Goal: Information Seeking & Learning: Learn about a topic

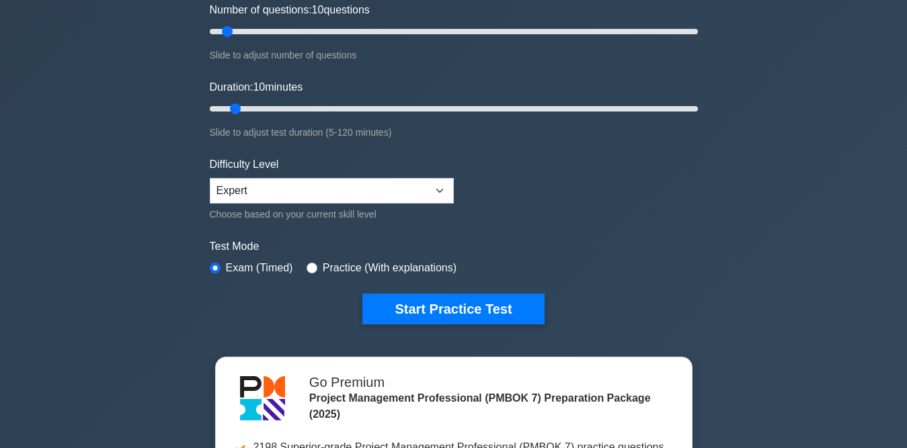
scroll to position [134, 0]
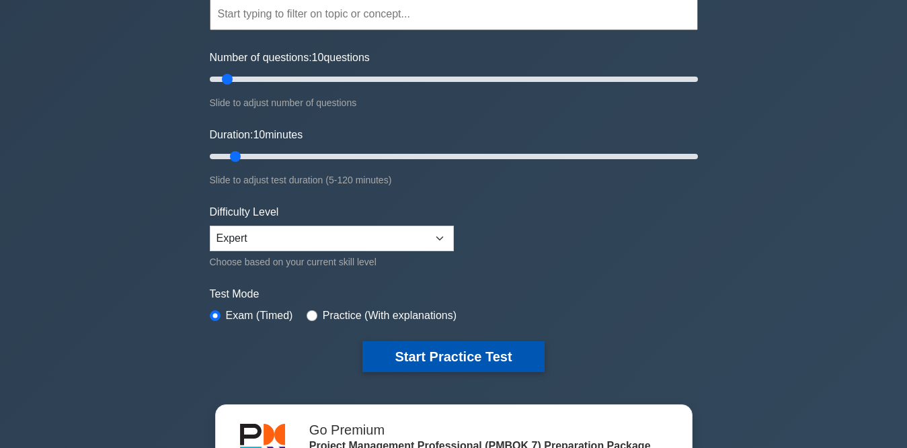
click at [484, 347] on button "Start Practice Test" at bounding box center [453, 357] width 182 height 31
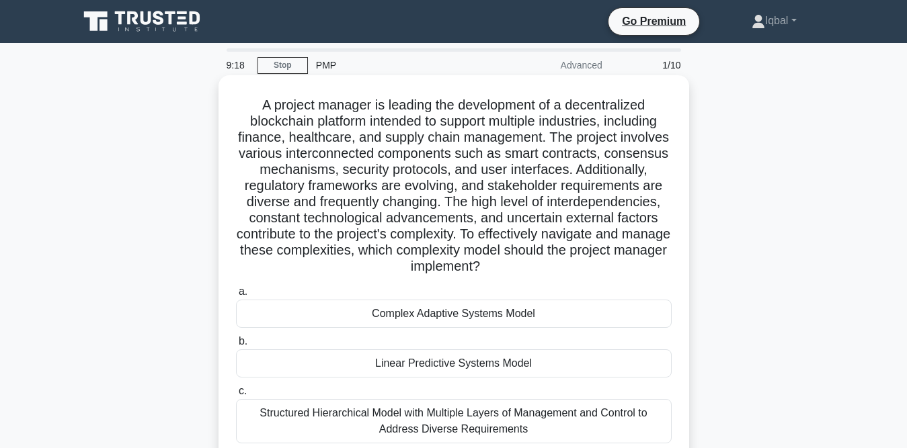
scroll to position [67, 0]
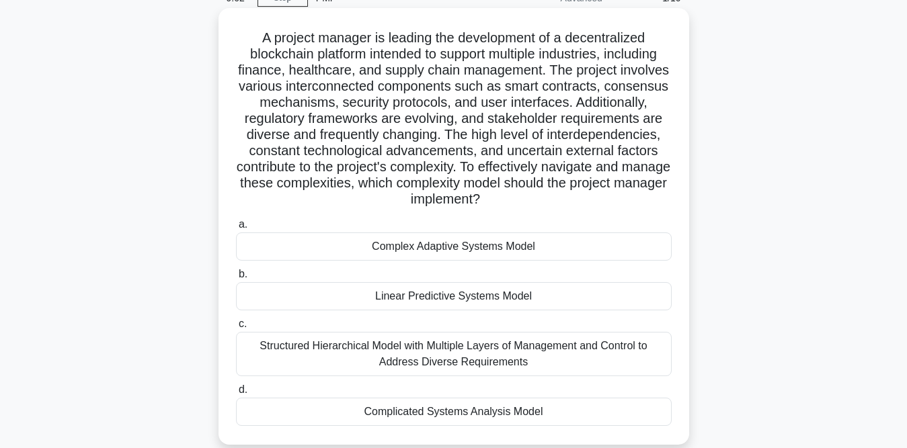
click at [438, 409] on div "Complicated Systems Analysis Model" at bounding box center [454, 412] width 436 height 28
click at [236, 395] on input "d. Complicated Systems Analysis Model" at bounding box center [236, 390] width 0 height 9
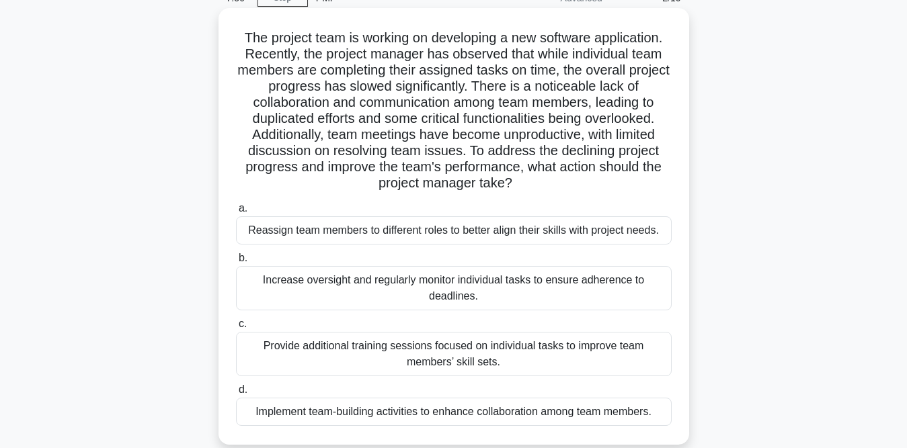
click at [442, 414] on div "Implement team-building activities to enhance collaboration among team members." at bounding box center [454, 412] width 436 height 28
click at [236, 395] on input "d. Implement team-building activities to enhance collaboration among team membe…" at bounding box center [236, 390] width 0 height 9
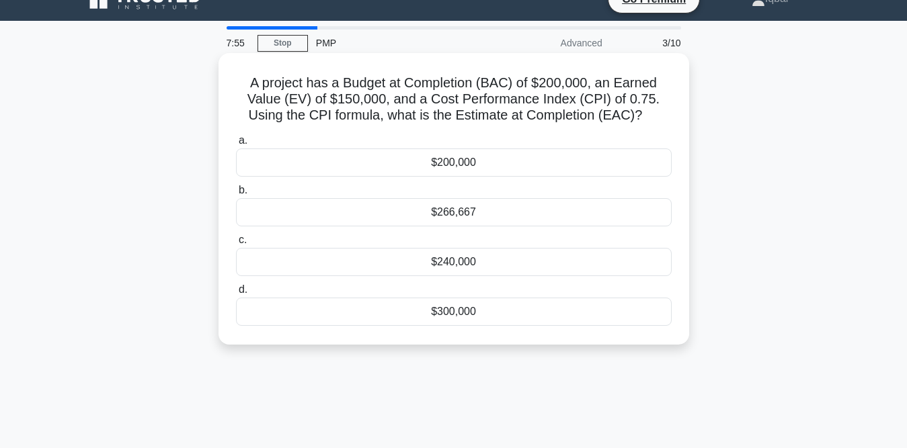
scroll to position [0, 0]
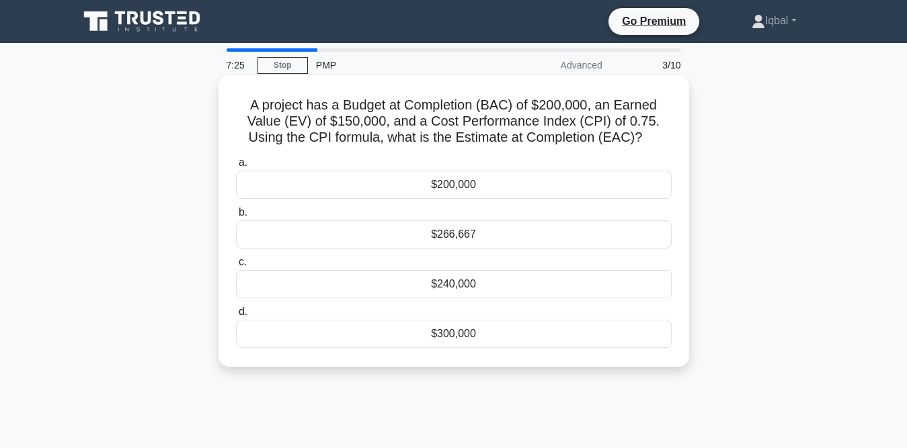
click at [465, 242] on div "$266,667" at bounding box center [454, 235] width 436 height 28
click at [236, 217] on input "b. $266,667" at bounding box center [236, 212] width 0 height 9
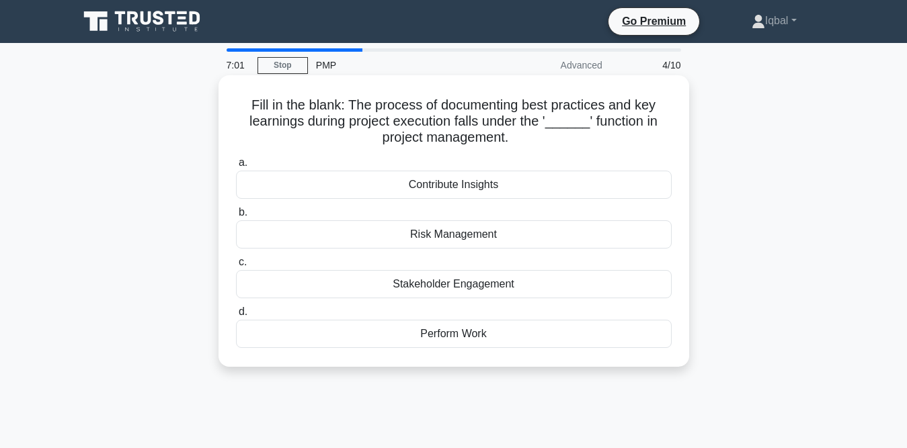
click at [459, 237] on div "Risk Management" at bounding box center [454, 235] width 436 height 28
click at [236, 217] on input "b. Risk Management" at bounding box center [236, 212] width 0 height 9
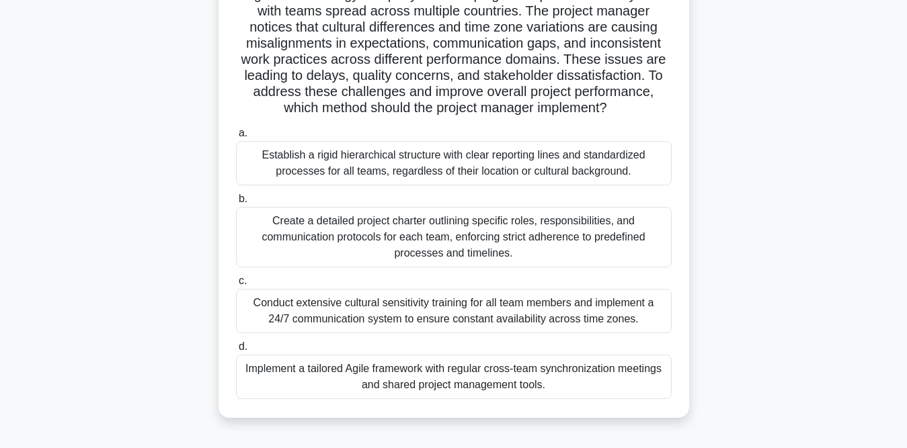
scroll to position [134, 0]
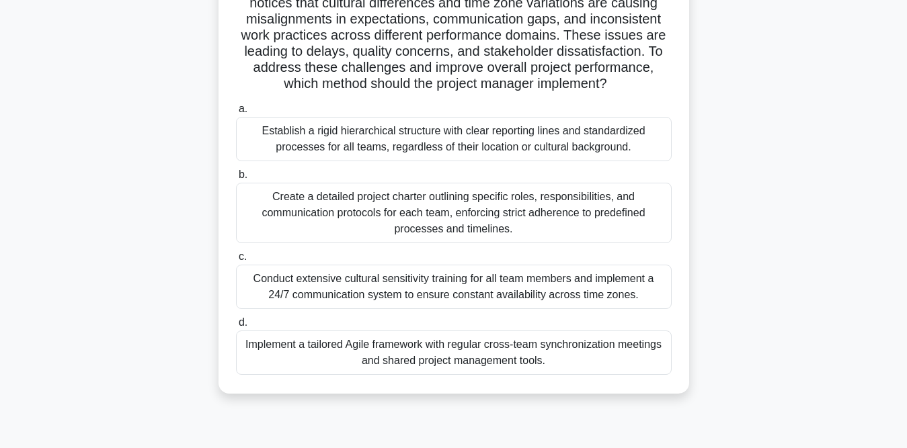
click at [454, 227] on div "Create a detailed project charter outlining specific roles, responsibilities, a…" at bounding box center [454, 213] width 436 height 61
click at [236, 180] on input "b. Create a detailed project charter outlining specific roles, responsibilities…" at bounding box center [236, 175] width 0 height 9
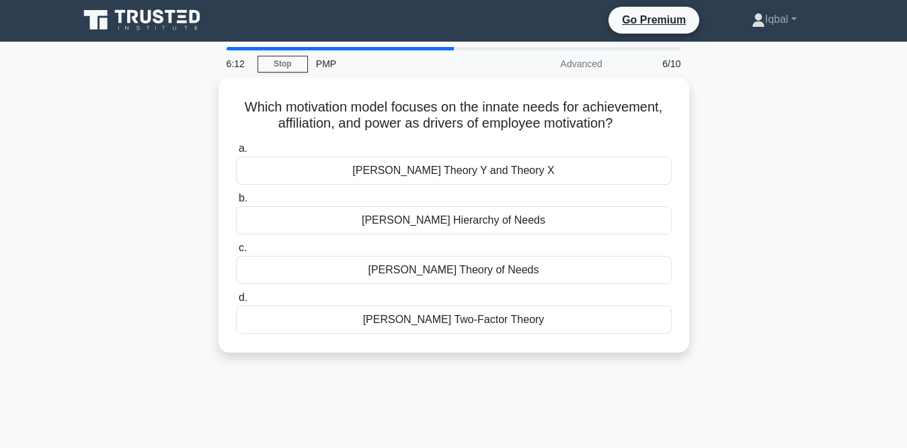
scroll to position [0, 0]
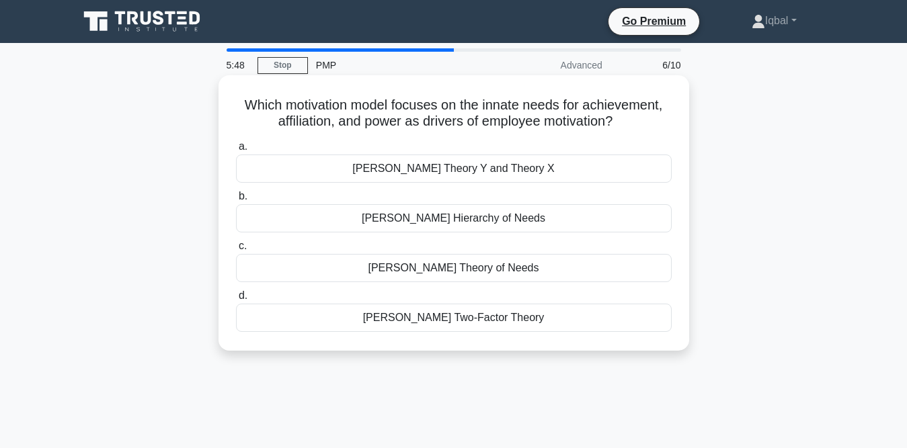
click at [462, 214] on div "[PERSON_NAME] Hierarchy of Needs" at bounding box center [454, 218] width 436 height 28
click at [236, 201] on input "b. Maslow's Hierarchy of Needs" at bounding box center [236, 196] width 0 height 9
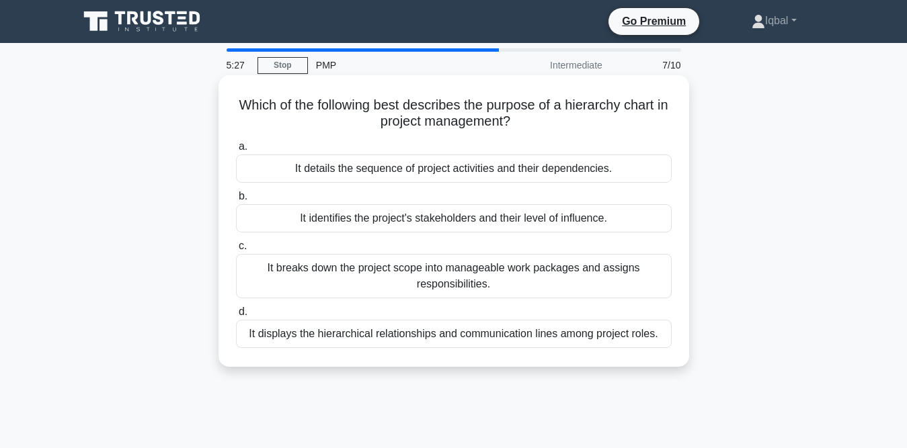
click at [484, 337] on div "It displays the hierarchical relationships and communication lines among projec…" at bounding box center [454, 334] width 436 height 28
click at [236, 317] on input "d. It displays the hierarchical relationships and communication lines among pro…" at bounding box center [236, 312] width 0 height 9
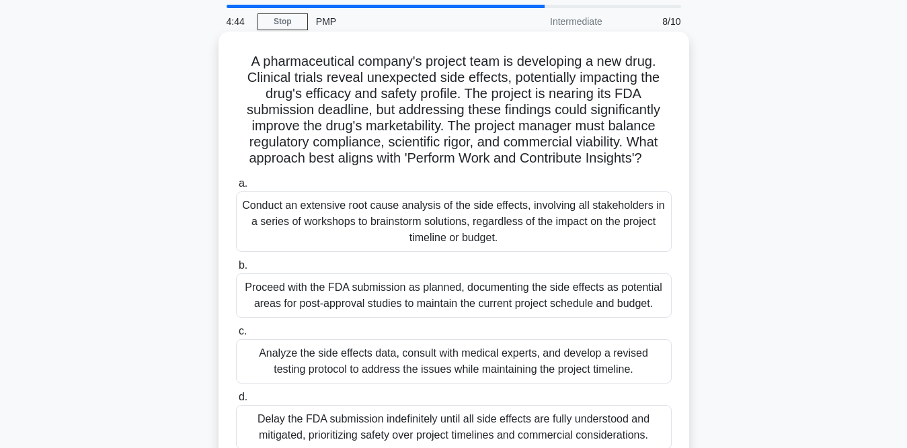
scroll to position [67, 0]
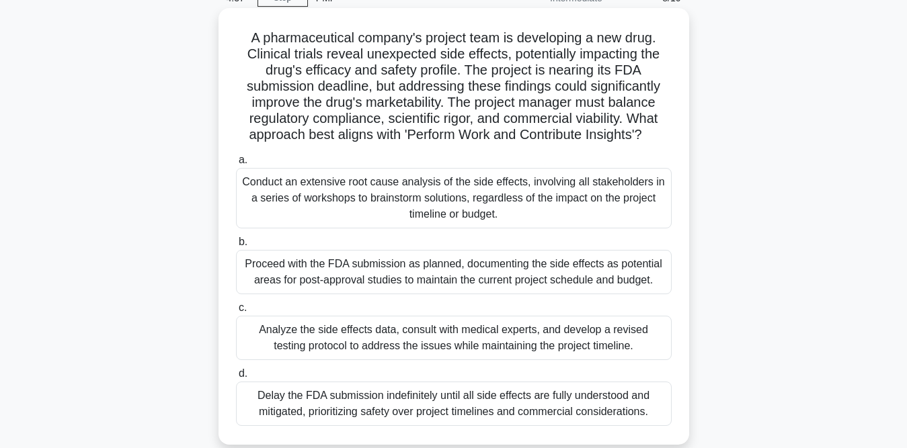
click at [446, 344] on div "Analyze the side effects data, consult with medical experts, and develop a revi…" at bounding box center [454, 338] width 436 height 44
click at [236, 313] on input "c. Analyze the side effects data, consult with medical experts, and develop a r…" at bounding box center [236, 308] width 0 height 9
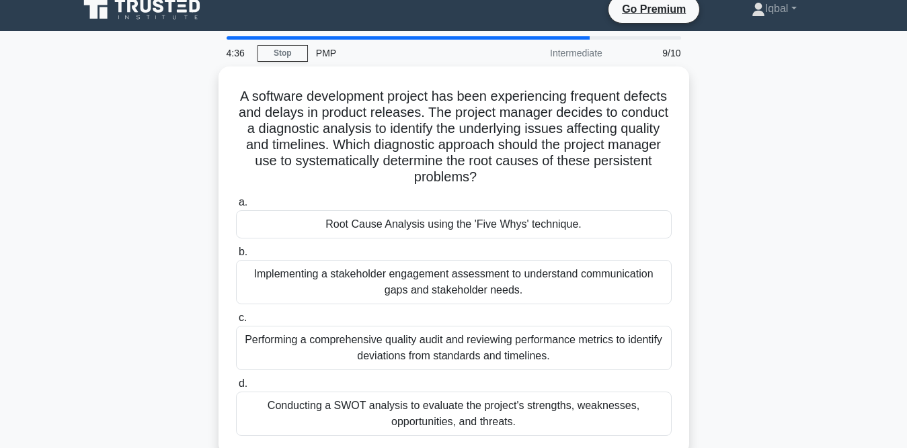
scroll to position [0, 0]
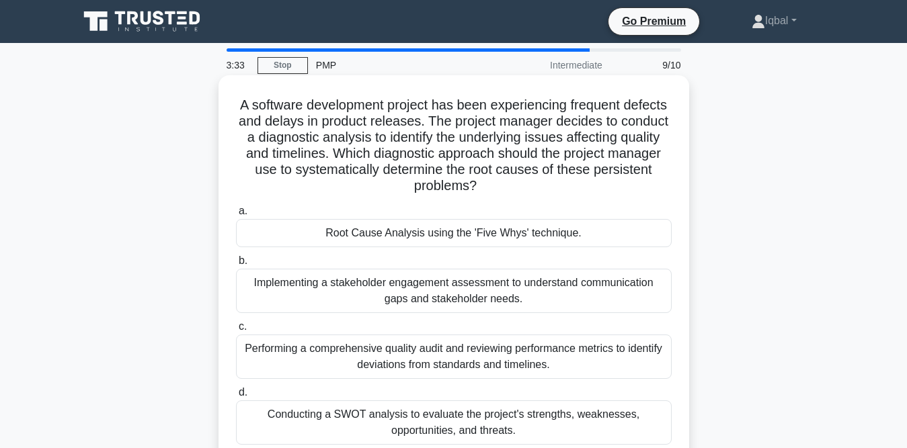
click at [440, 243] on div "Root Cause Analysis using the 'Five Whys' technique." at bounding box center [454, 233] width 436 height 28
click at [236, 216] on input "a. Root Cause Analysis using the 'Five Whys' technique." at bounding box center [236, 211] width 0 height 9
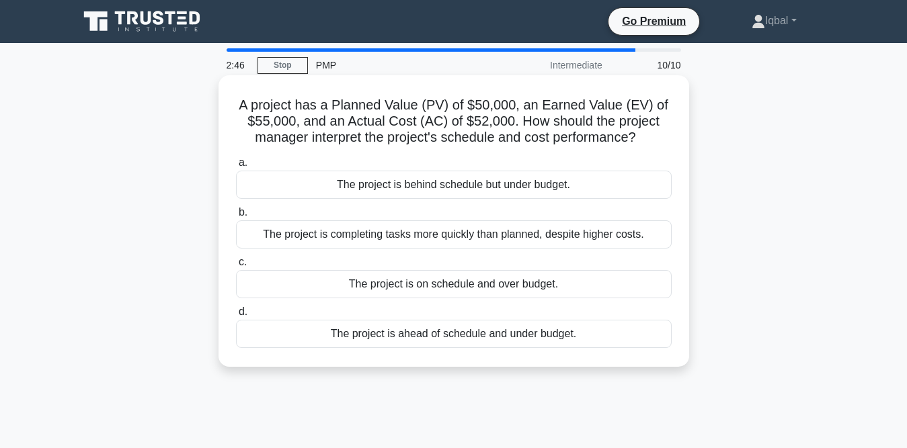
click at [478, 235] on div "The project is completing tasks more quickly than planned, despite higher costs." at bounding box center [454, 235] width 436 height 28
click at [236, 217] on input "b. The project is completing tasks more quickly than planned, despite higher co…" at bounding box center [236, 212] width 0 height 9
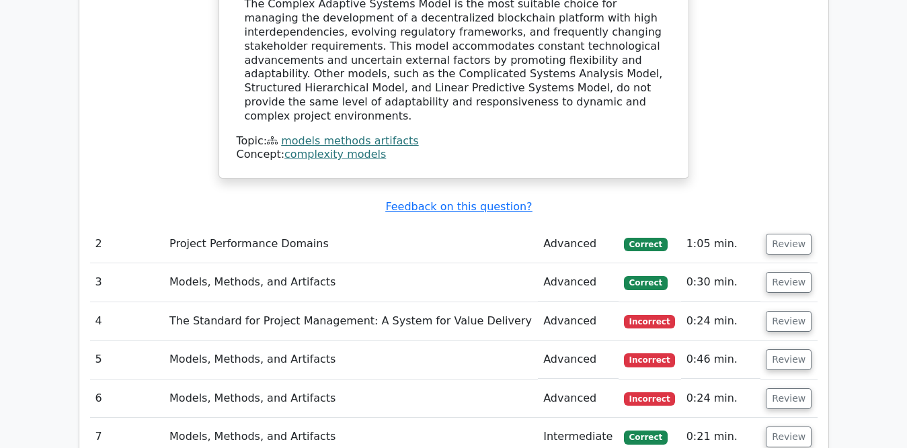
scroll to position [1508, 0]
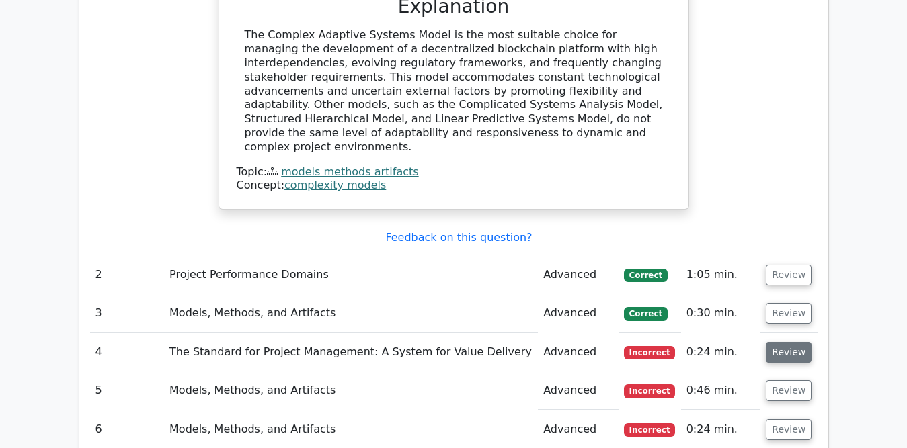
click at [793, 342] on button "Review" at bounding box center [789, 352] width 46 height 21
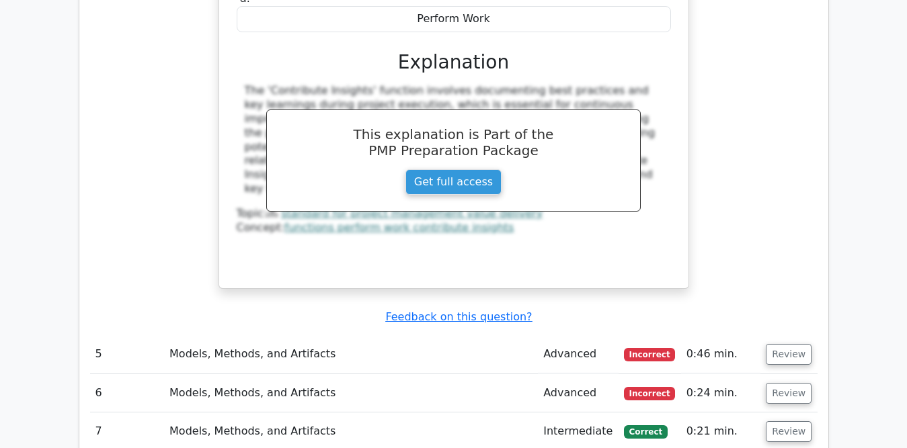
scroll to position [2113, 0]
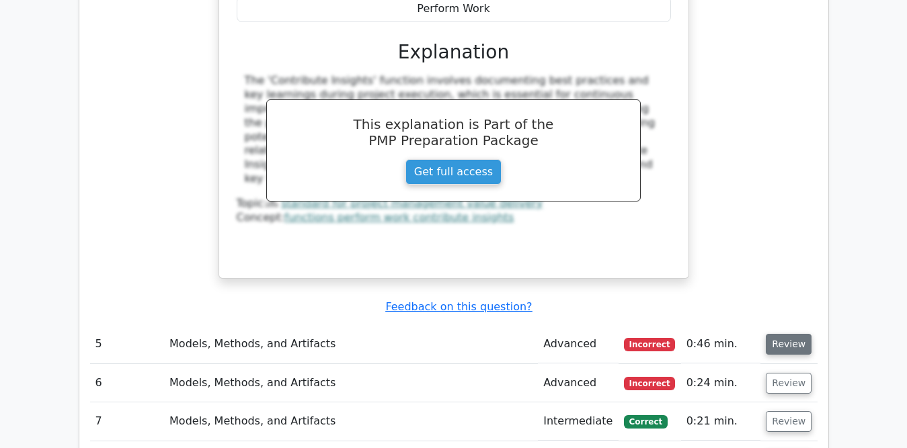
click at [771, 334] on button "Review" at bounding box center [789, 344] width 46 height 21
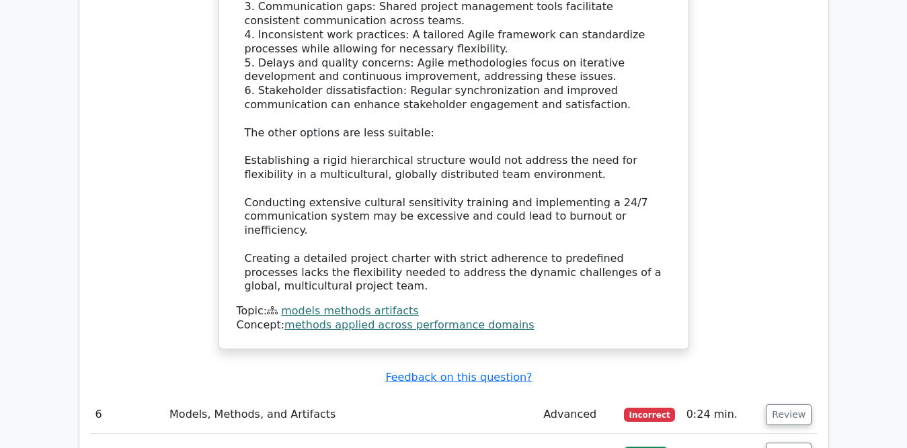
scroll to position [3122, 0]
click at [771, 404] on button "Review" at bounding box center [789, 414] width 46 height 21
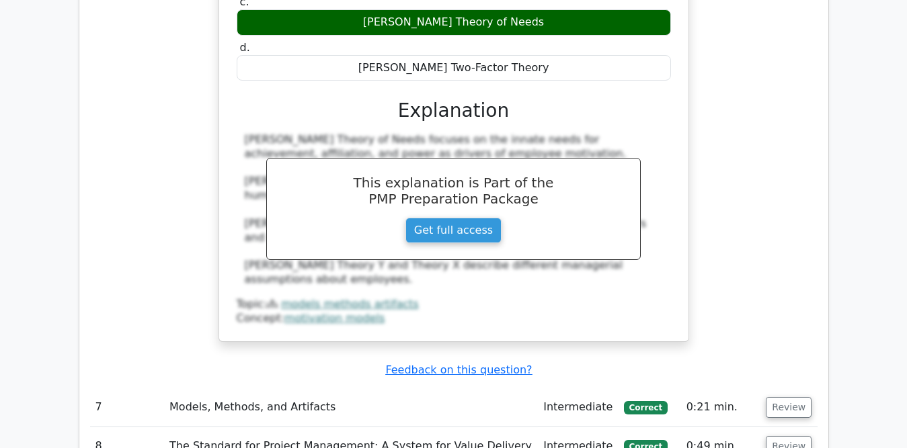
scroll to position [3794, 0]
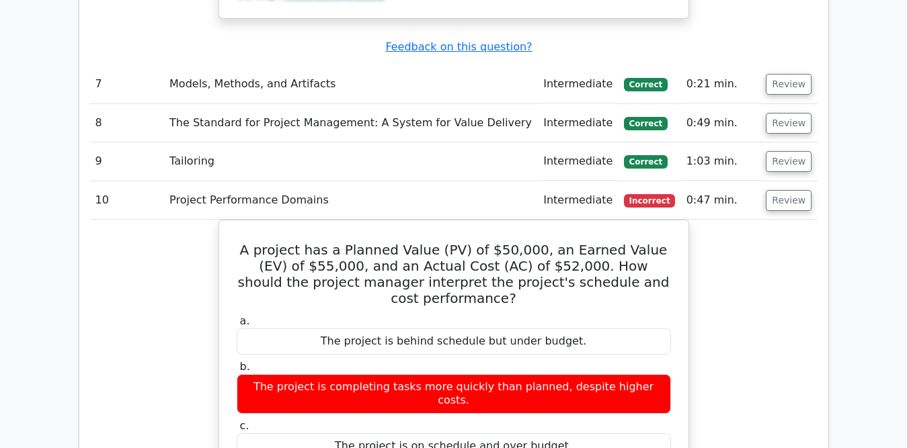
scroll to position [4063, 0]
